Goal: Navigation & Orientation: Understand site structure

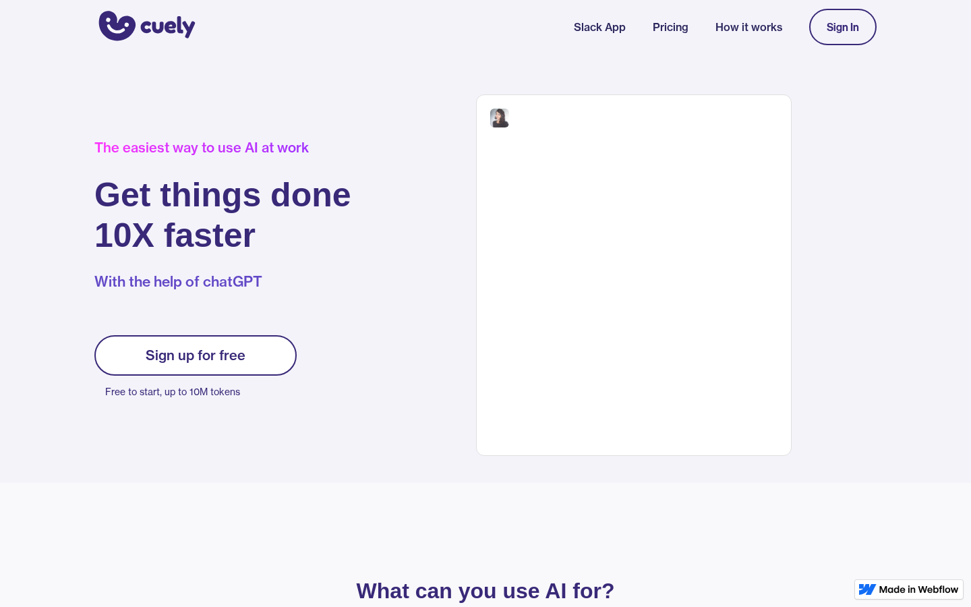
scroll to position [1773, 0]
